Goal: Browse casually

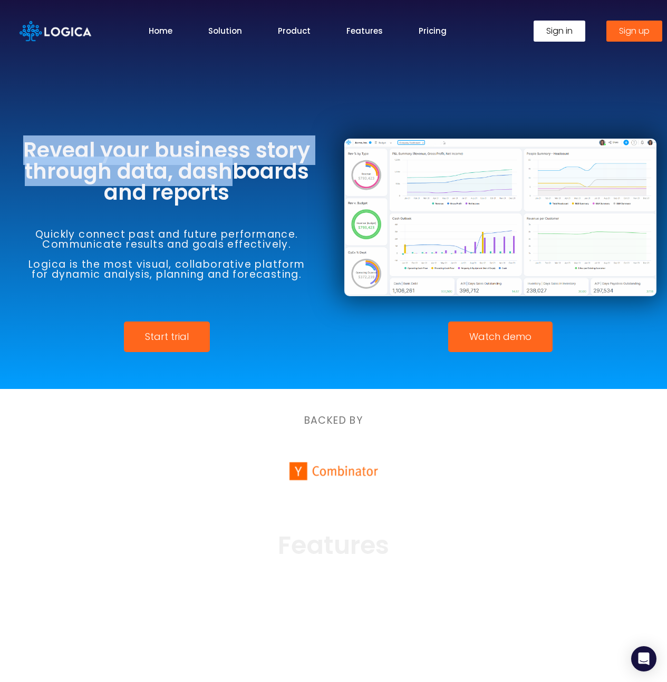
drag, startPoint x: 143, startPoint y: 158, endPoint x: 251, endPoint y: 181, distance: 110.0
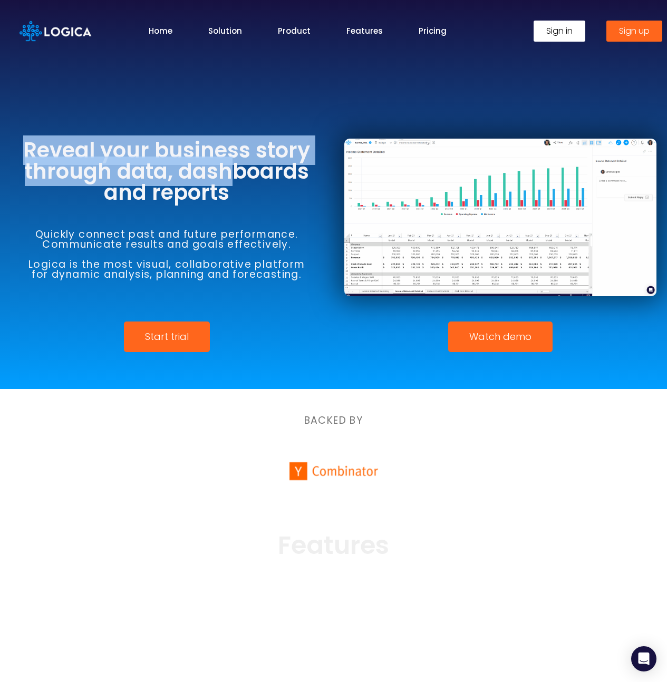
click at [250, 181] on h3 "Reveal your business story through data, dashboards and reports" at bounding box center [167, 171] width 313 height 63
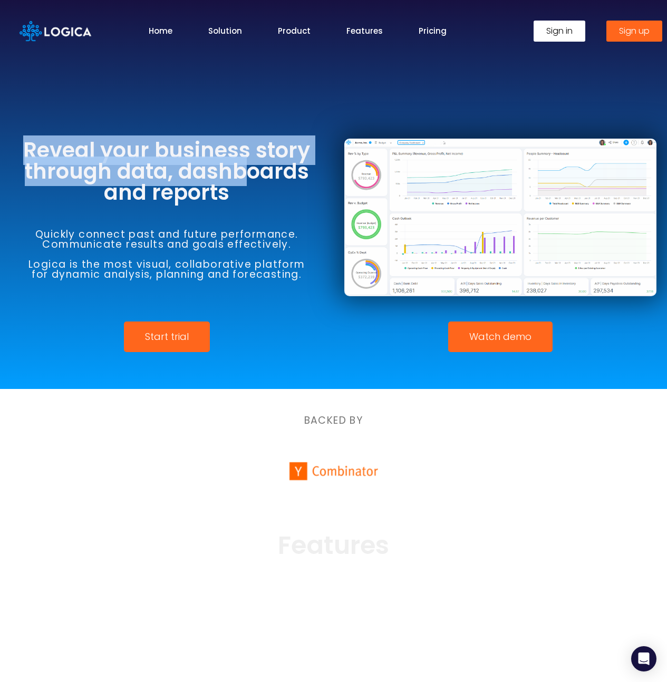
click at [251, 181] on h3 "Reveal your business story through data, dashboards and reports" at bounding box center [167, 171] width 313 height 63
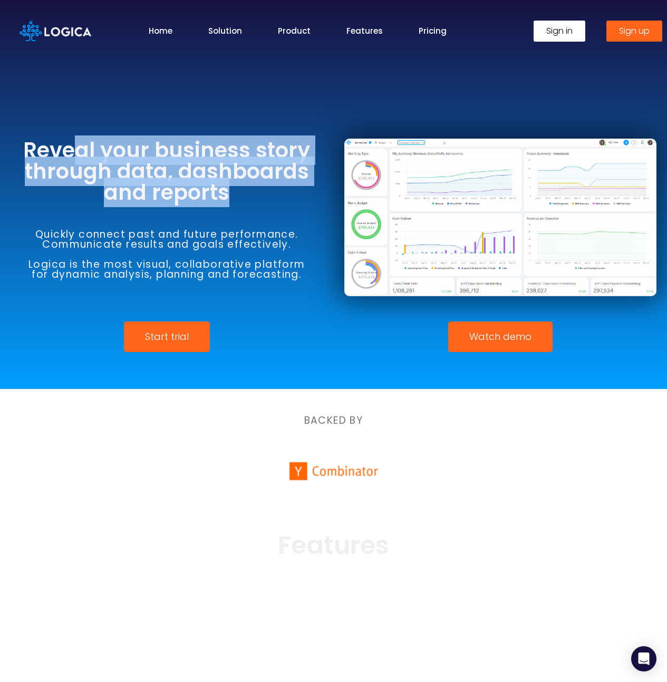
drag, startPoint x: 241, startPoint y: 194, endPoint x: 74, endPoint y: 152, distance: 172.3
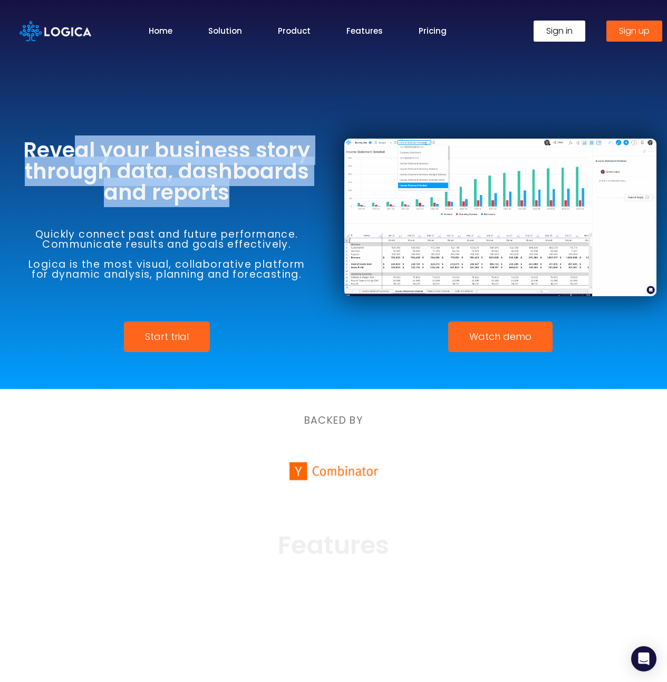
click at [74, 152] on h3 "Reveal your business story through data, dashboards and reports" at bounding box center [167, 171] width 313 height 63
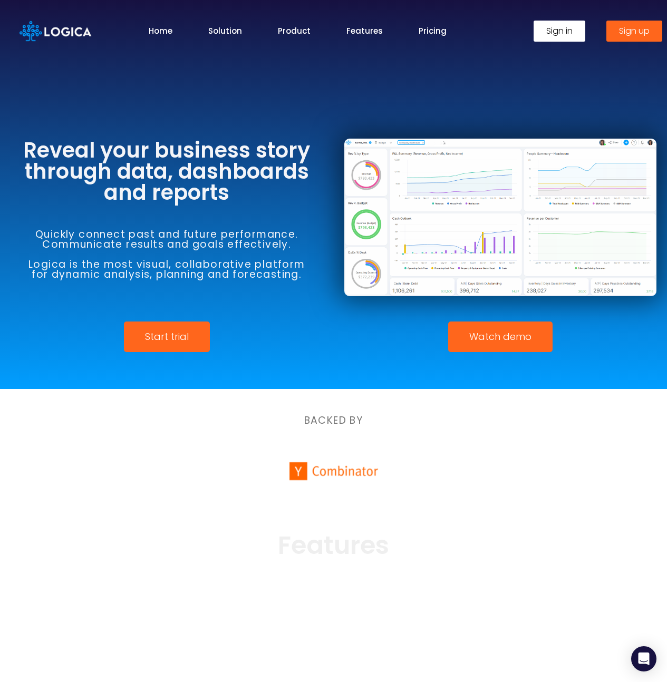
drag, startPoint x: 74, startPoint y: 152, endPoint x: 207, endPoint y: 186, distance: 136.5
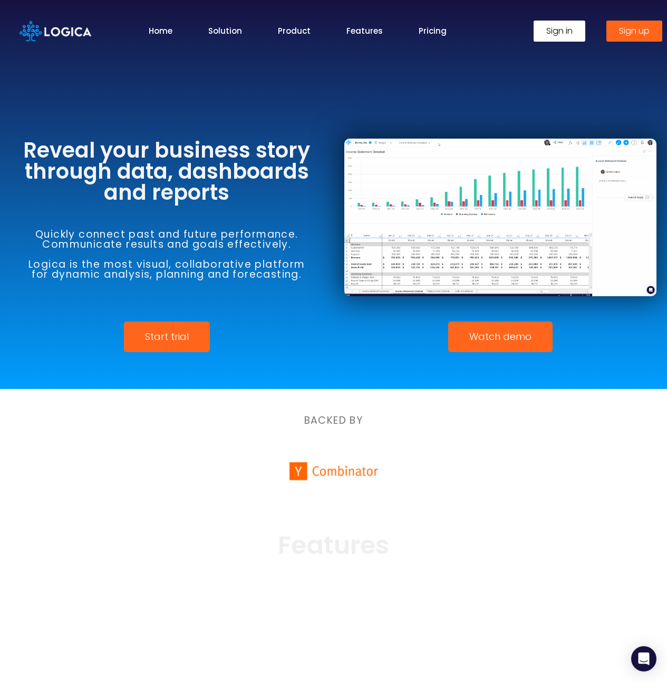
click at [75, 153] on h3 "Reveal your business story through data, dashboards and reports" at bounding box center [167, 171] width 313 height 63
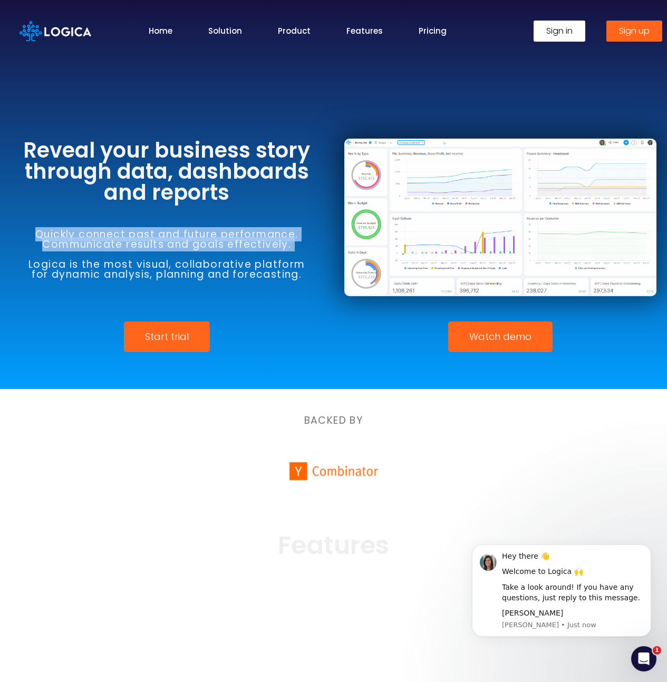
drag, startPoint x: 73, startPoint y: 225, endPoint x: 259, endPoint y: 257, distance: 188.3
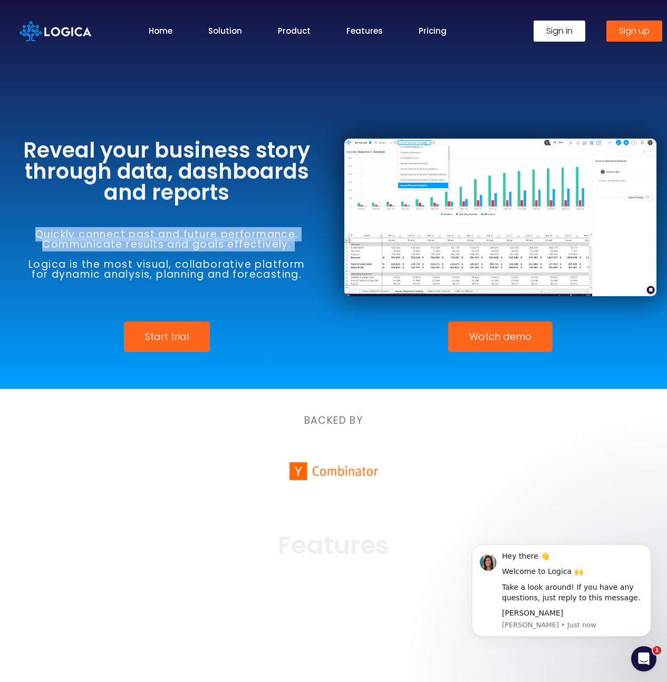
click at [252, 256] on div "Quickly connect past and future performance. Communicate results and goals effe…" at bounding box center [167, 254] width 313 height 103
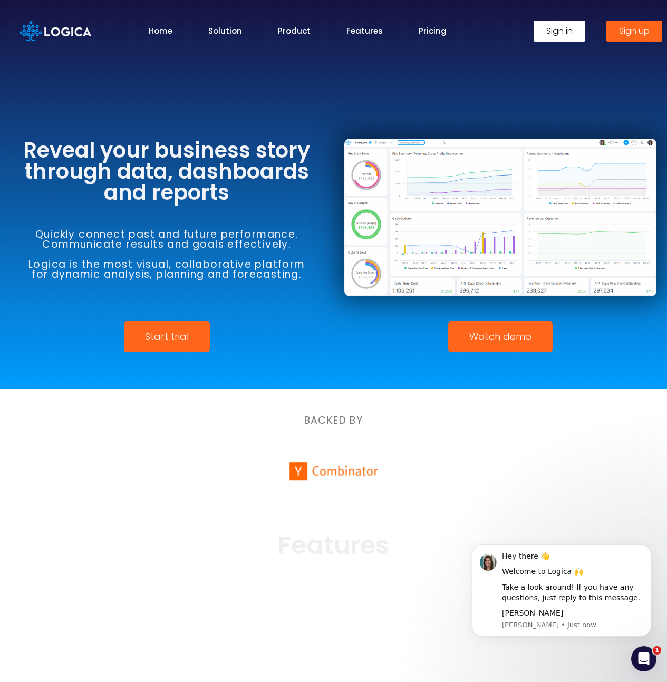
click at [268, 258] on h6 "Quickly connect past and future performance. Communicate results and goals effe…" at bounding box center [167, 254] width 313 height 50
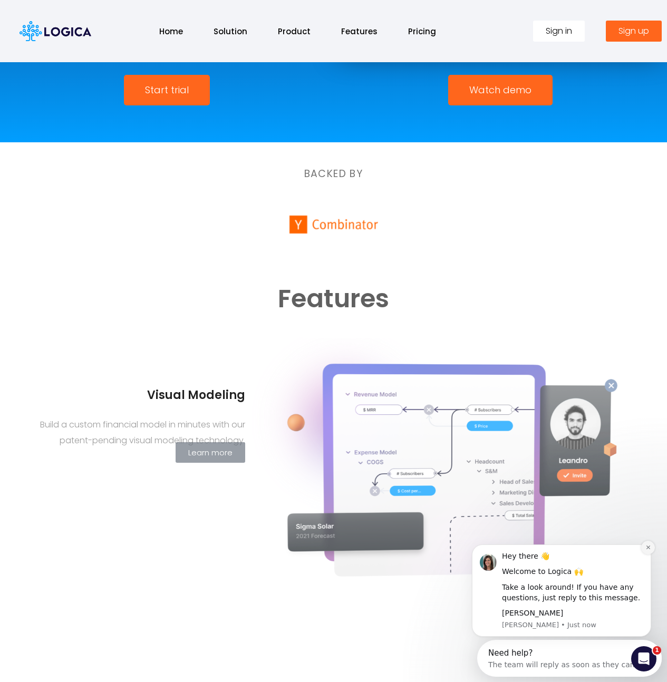
click at [649, 550] on icon "Dismiss notification" at bounding box center [648, 547] width 6 height 6
